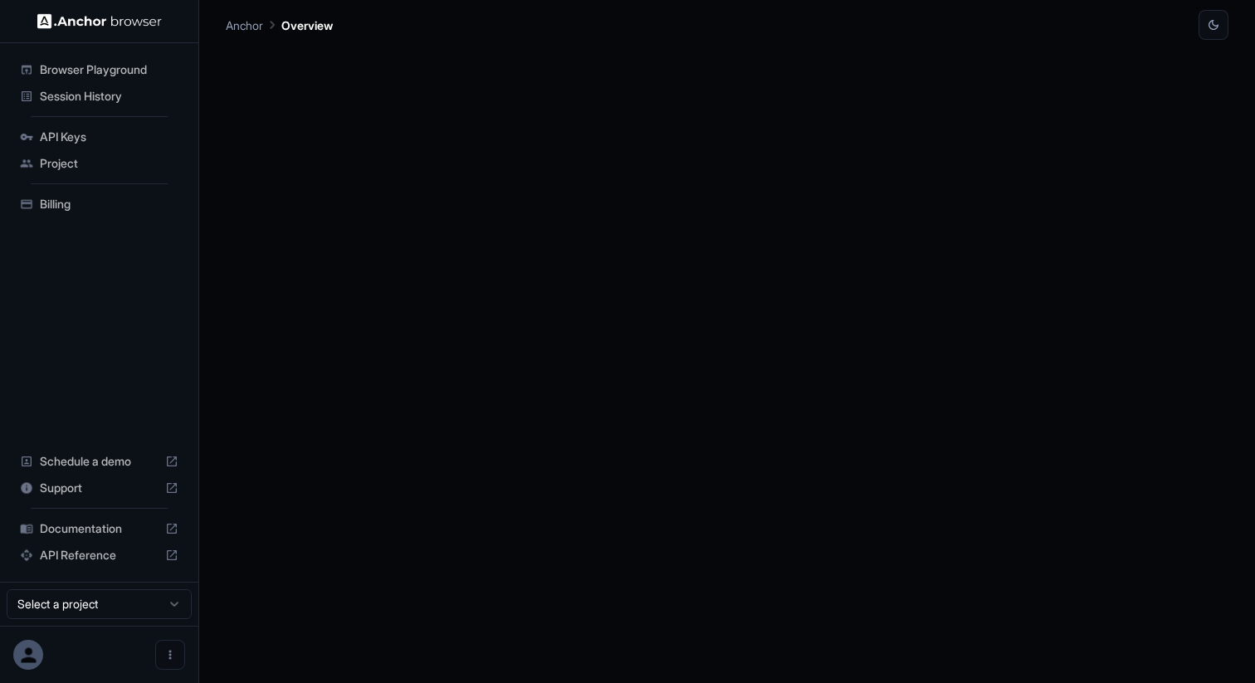
click at [46, 207] on span "Billing" at bounding box center [109, 204] width 139 height 17
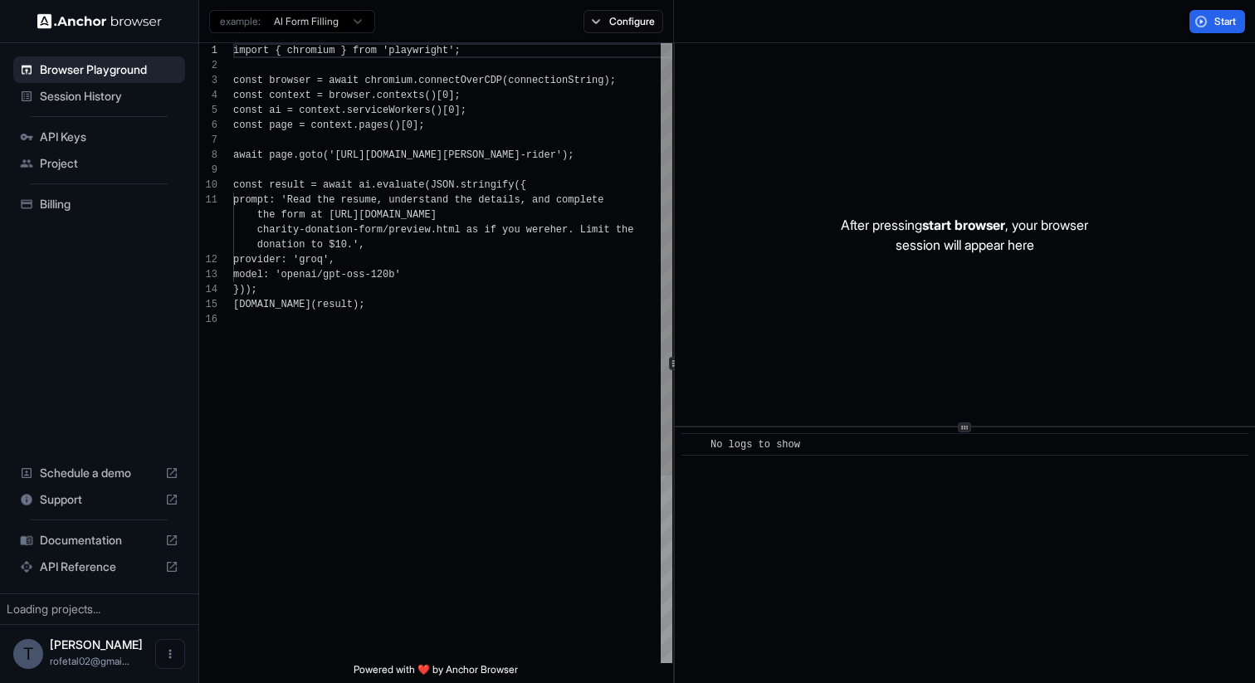
scroll to position [149, 0]
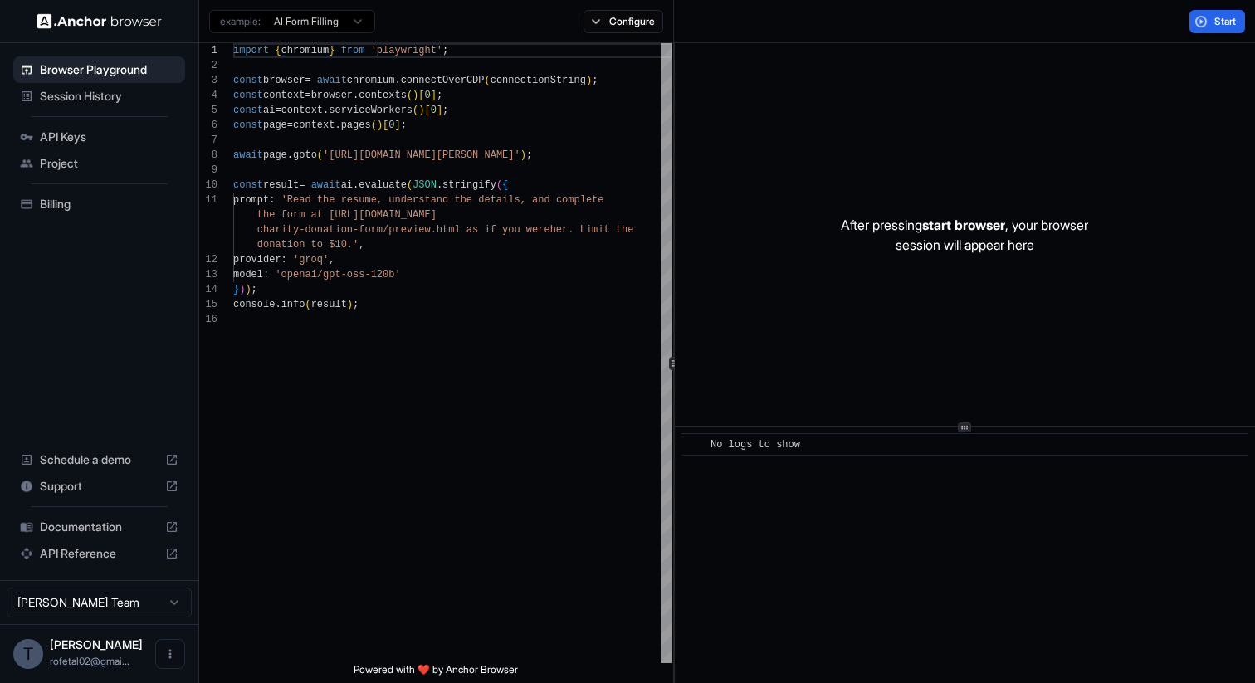
click at [45, 208] on span "Billing" at bounding box center [109, 204] width 139 height 17
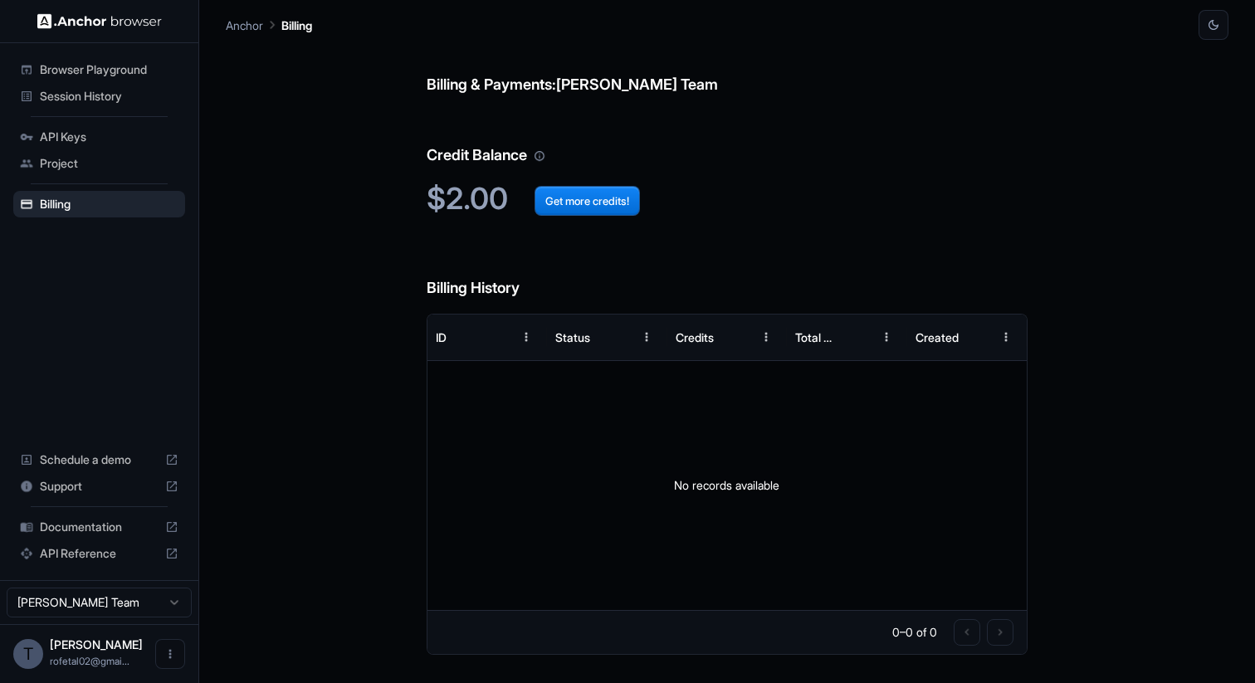
click at [60, 125] on div "API Keys" at bounding box center [99, 137] width 172 height 27
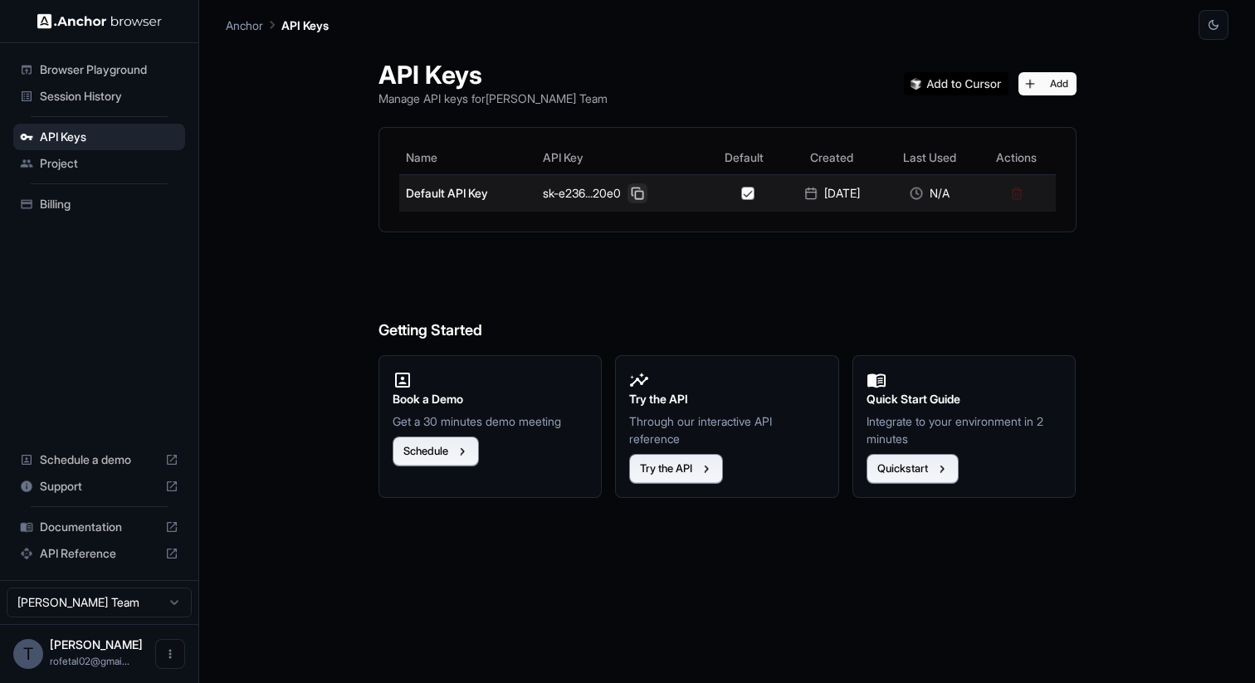
click at [634, 190] on button at bounding box center [638, 193] width 20 height 20
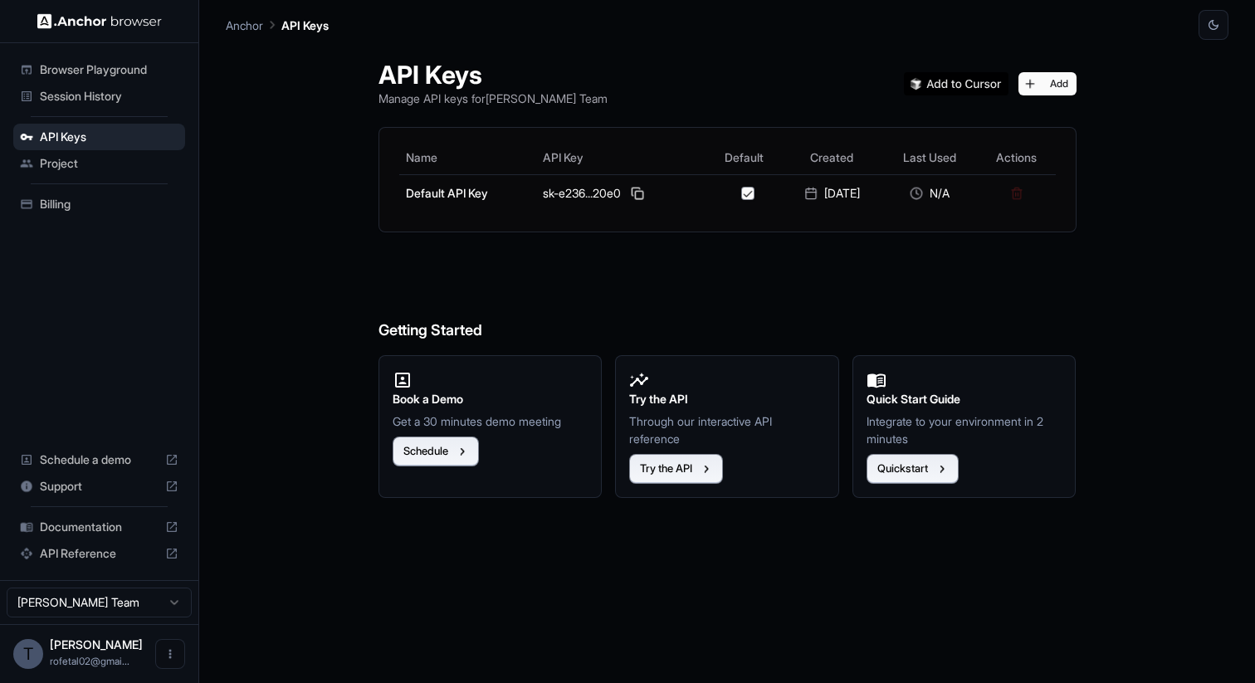
click at [111, 90] on span "Session History" at bounding box center [109, 96] width 139 height 17
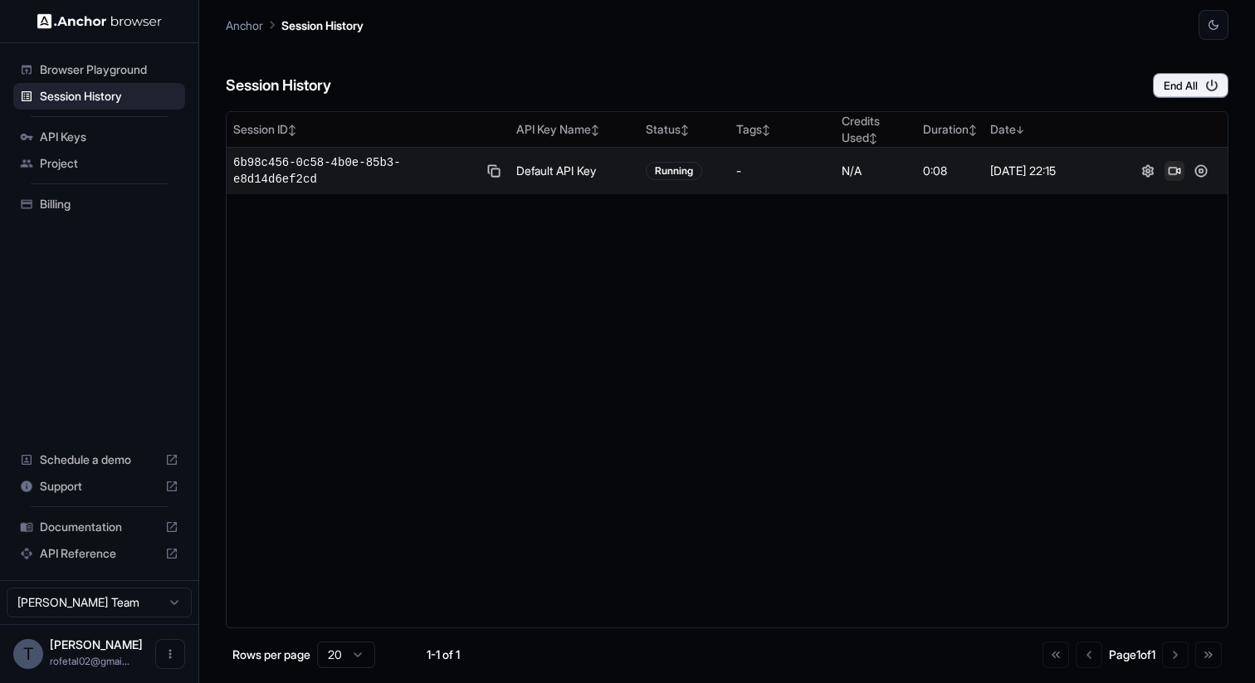
click at [1173, 172] on button at bounding box center [1175, 171] width 20 height 20
